Goal: Task Accomplishment & Management: Use online tool/utility

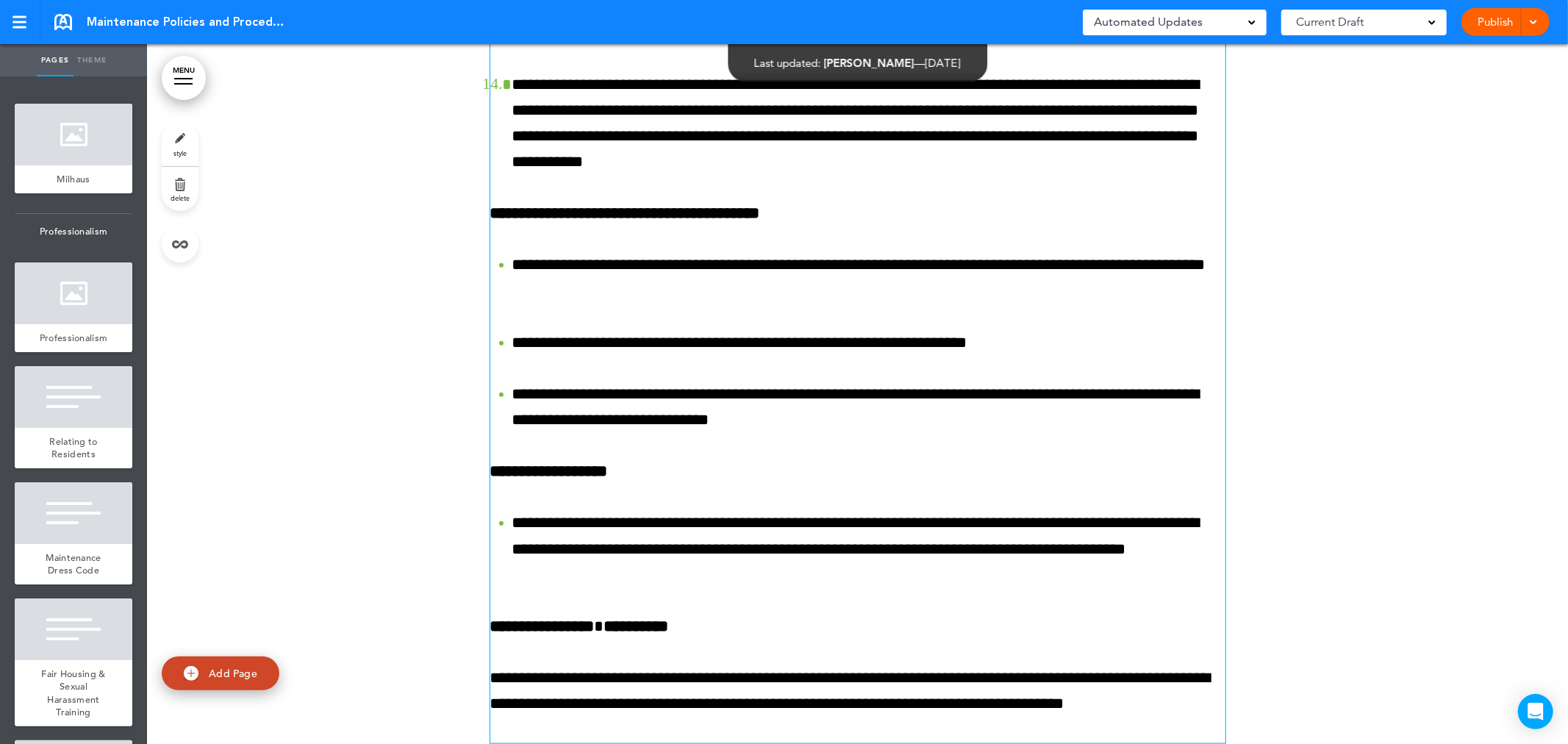
scroll to position [48251, 0]
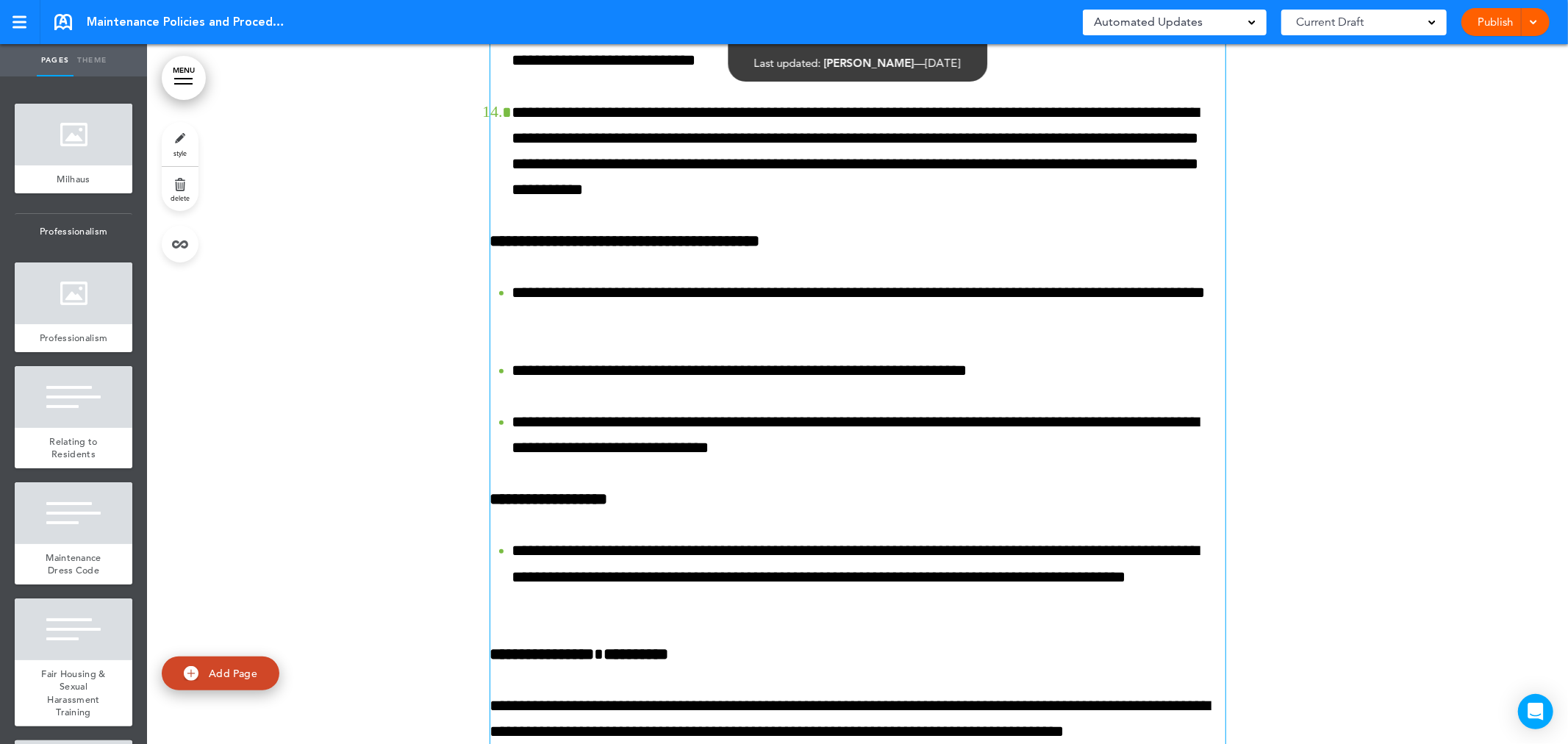
drag, startPoint x: 759, startPoint y: 186, endPoint x: 743, endPoint y: 326, distance: 140.9
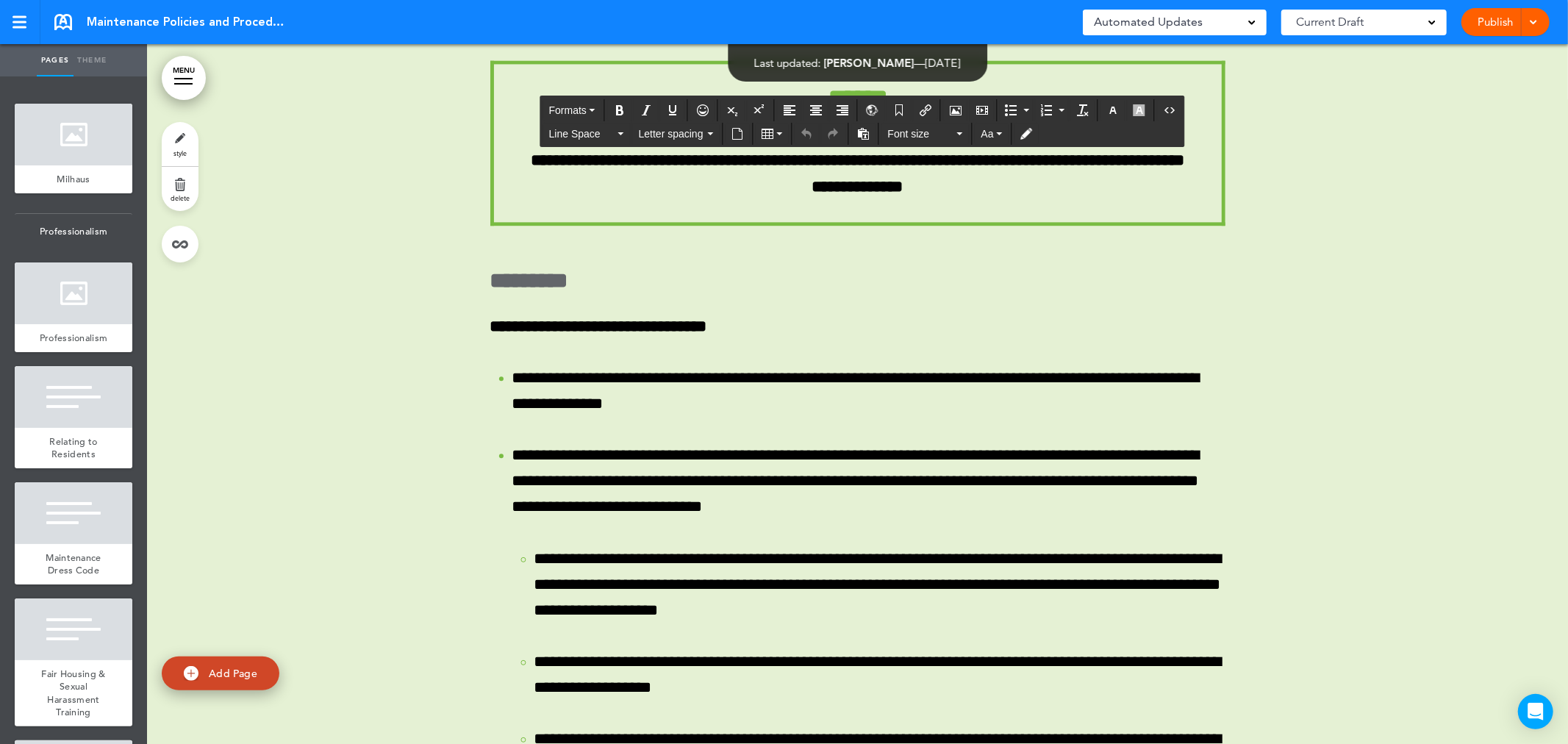
scroll to position [49927, 0]
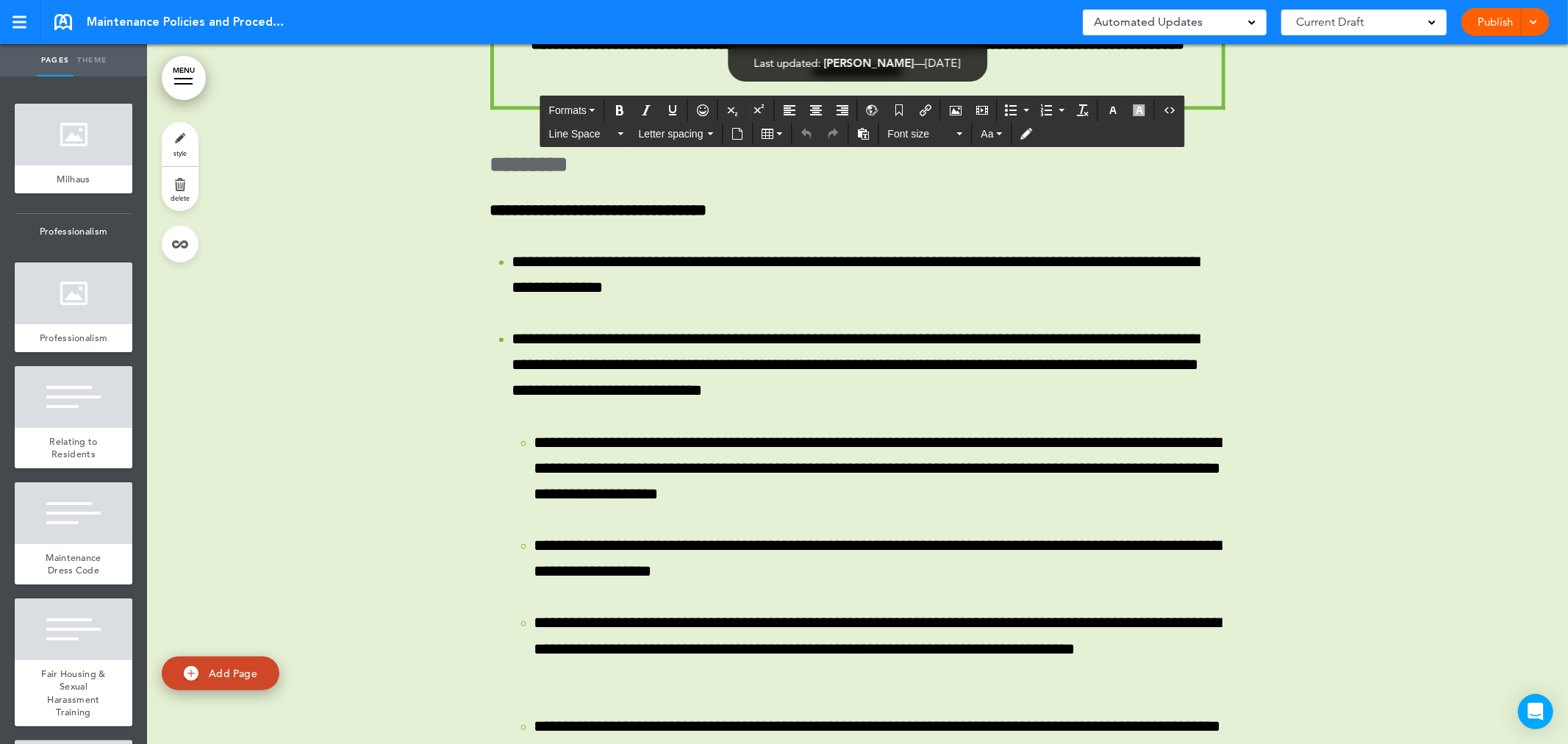
drag, startPoint x: 780, startPoint y: 86, endPoint x: 1052, endPoint y: 482, distance: 480.4
copy div "**********"
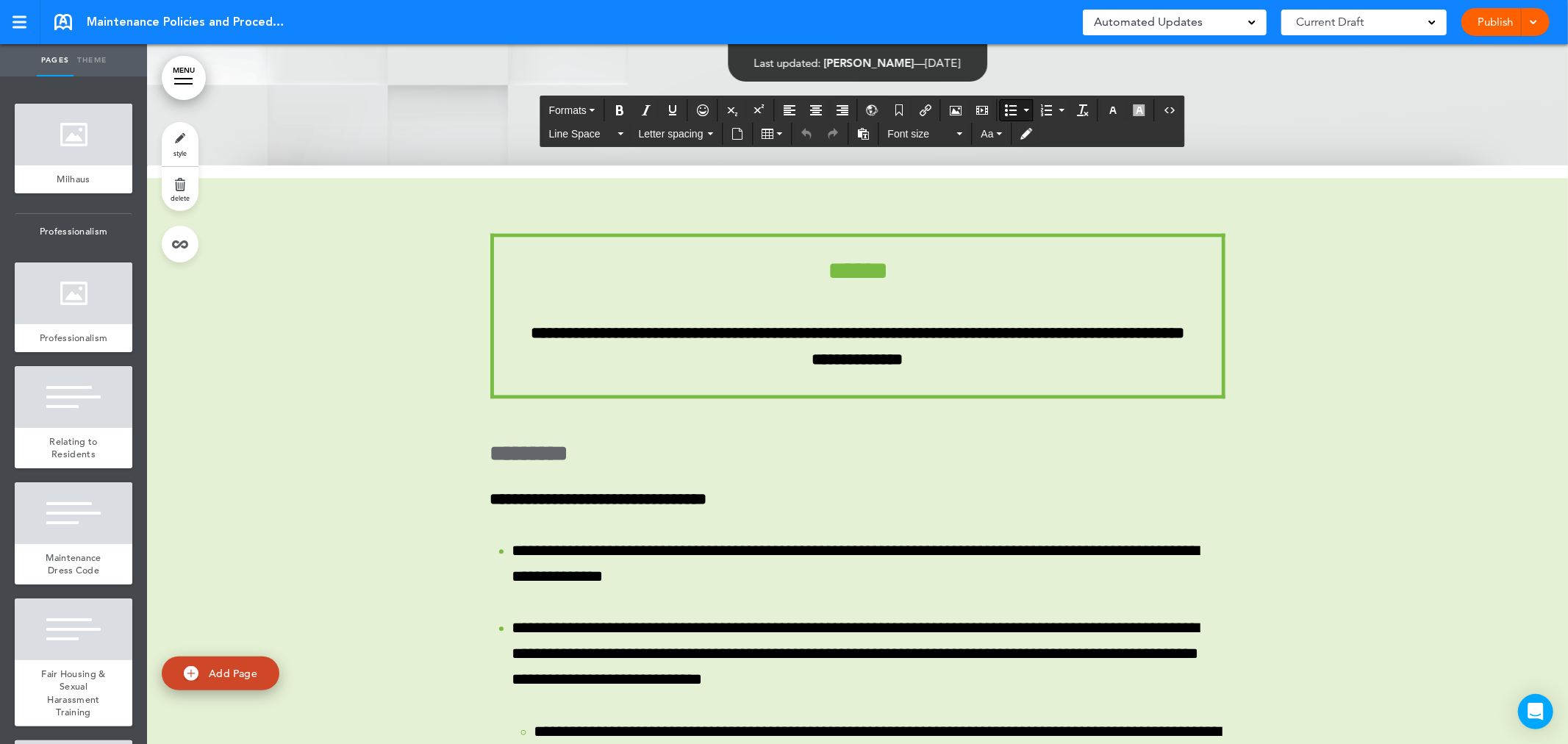
scroll to position [49600, 0]
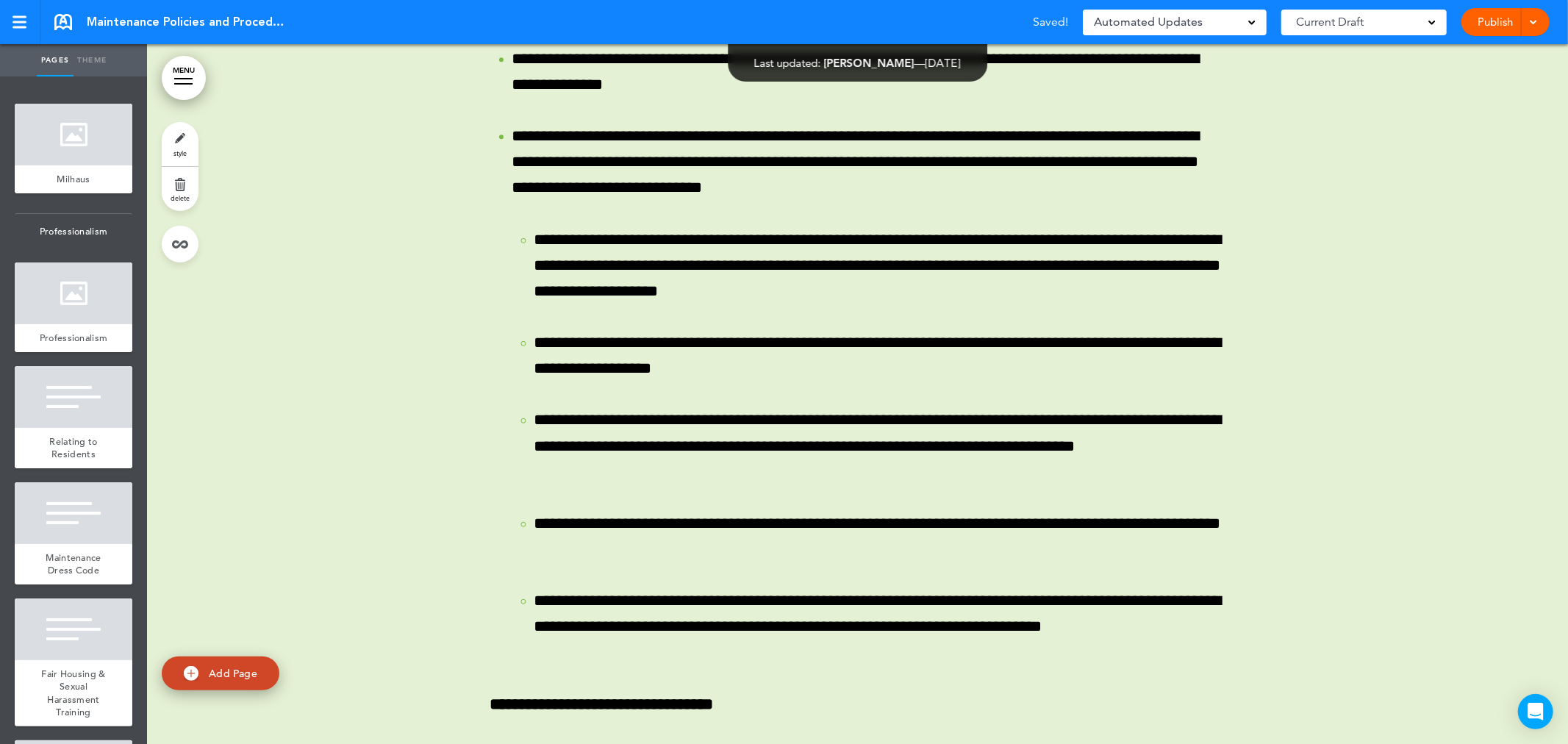
scroll to position [50171, 0]
